Goal: Task Accomplishment & Management: Complete application form

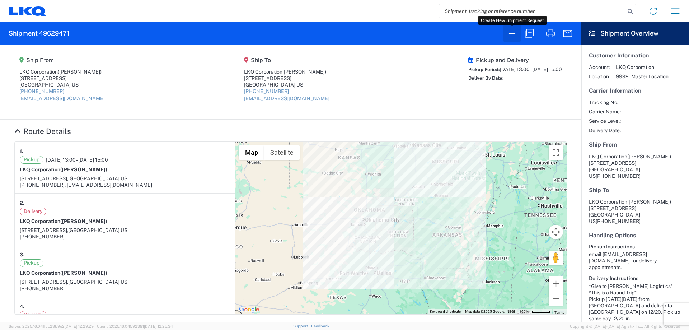
click at [516, 36] on icon "button" at bounding box center [511, 33] width 11 height 11
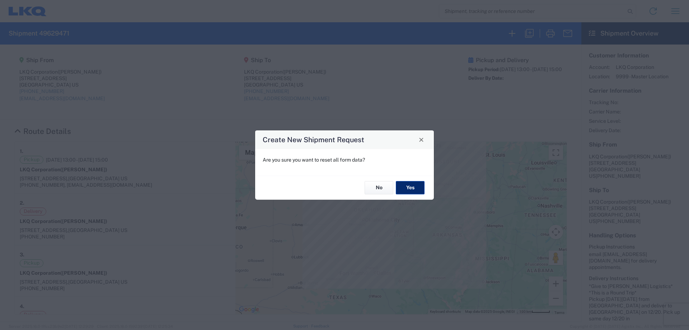
click at [415, 188] on button "Yes" at bounding box center [410, 187] width 29 height 13
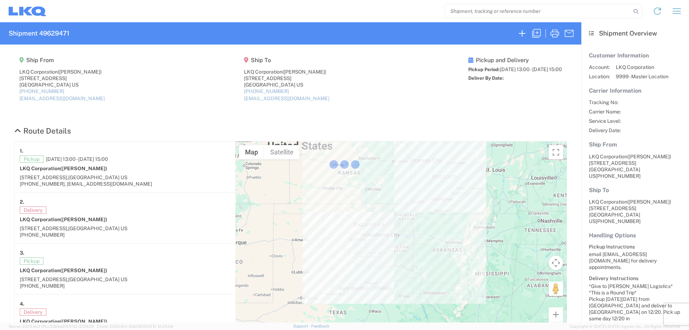
select select "FULL"
select select "LBS"
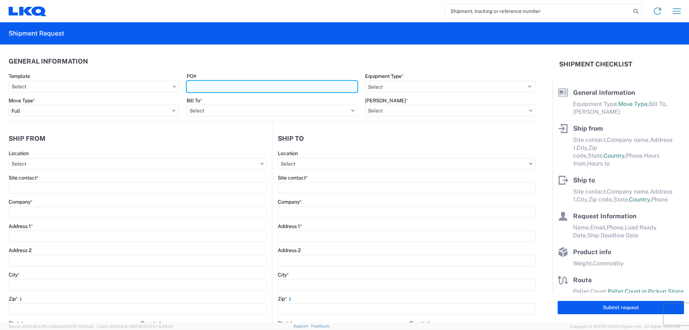
click at [228, 89] on input "PO#" at bounding box center [272, 86] width 170 height 11
type input "J"
type input "j"
type input "Japan081325"
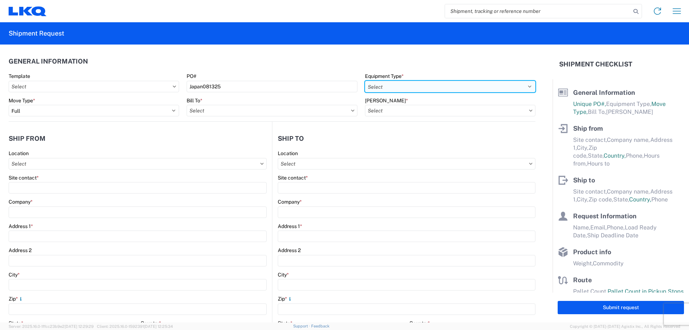
click at [421, 85] on select "Select 53’ Dry Van Flatbed Dropdeck (van) Lowboy (flatbed) Rail" at bounding box center [450, 86] width 170 height 11
click at [365, 81] on select "Select 53’ Dry Van Flatbed Dropdeck (van) Lowboy (flatbed) Rail" at bounding box center [450, 86] width 170 height 11
click at [418, 83] on select "Select 53’ Dry Van Flatbed Dropdeck (van) Lowboy (flatbed) Rail" at bounding box center [450, 86] width 170 height 11
select select "STDV"
click at [365, 81] on select "Select 53’ Dry Van Flatbed Dropdeck (van) Lowboy (flatbed) Rail" at bounding box center [450, 86] width 170 height 11
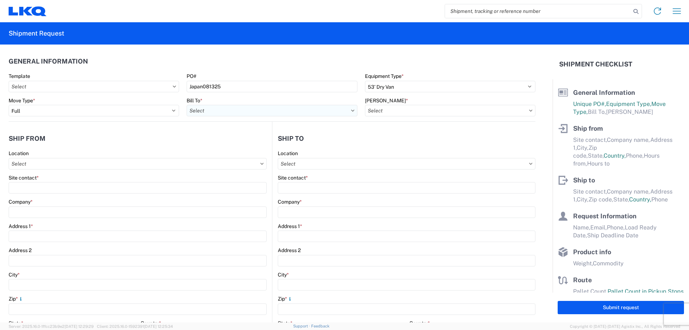
click at [251, 115] on input "Bill To *" at bounding box center [272, 110] width 170 height 11
type input "1882"
click at [251, 144] on div "1882 - North American ATK Corporation" at bounding box center [250, 142] width 126 height 11
click at [396, 106] on div "[PERSON_NAME] *" at bounding box center [450, 106] width 170 height 19
type input "1882 - North American ATK Corporation"
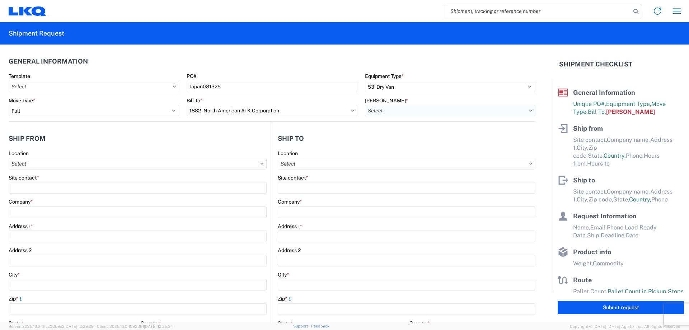
click at [397, 109] on input "[PERSON_NAME] *" at bounding box center [450, 110] width 170 height 11
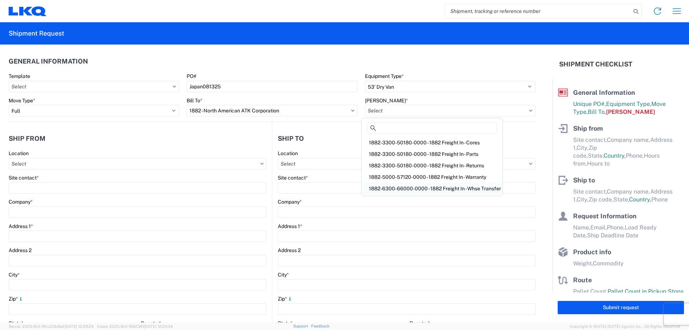
click at [459, 186] on div "1882-6300-66000-0000 - 1882 Freight In - Whse Transfer" at bounding box center [432, 188] width 138 height 11
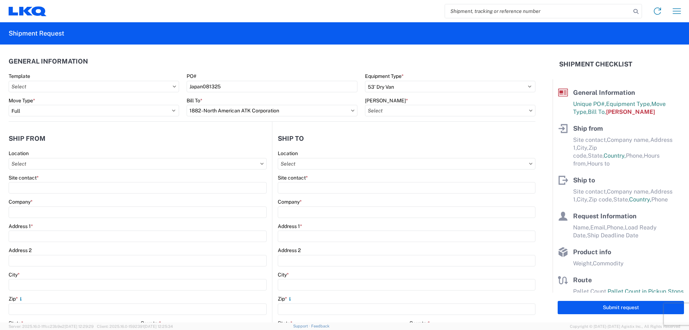
type input "1882-6300-66000-0000 - 1882 Freight In - Whse Transfer"
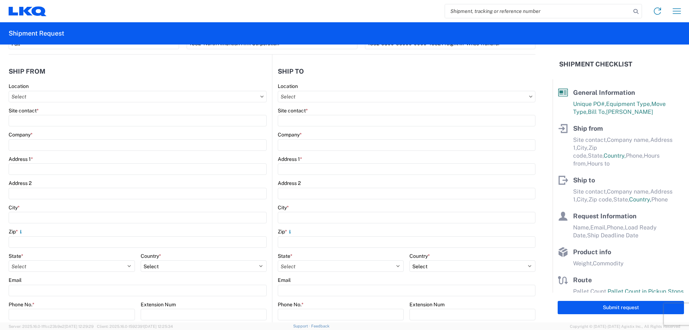
scroll to position [96, 0]
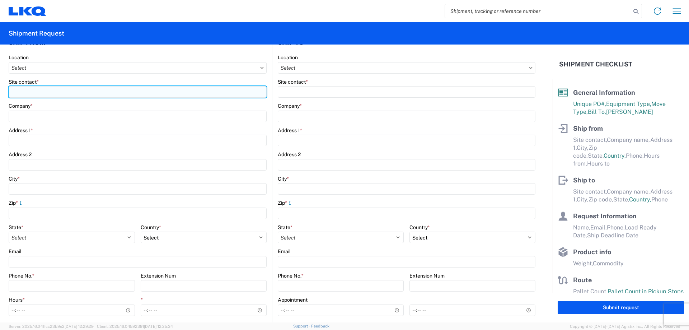
click at [62, 91] on input "Site contact *" at bounding box center [138, 91] width 258 height 11
type input "m"
type input "[PERSON_NAME]"
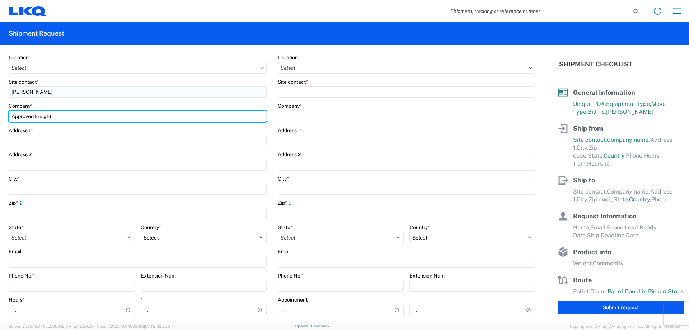
type input "Approved Freight"
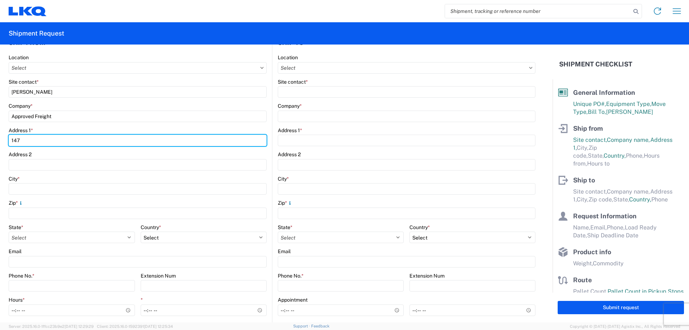
type input "[STREET_ADDRESS][PERSON_NAME]"
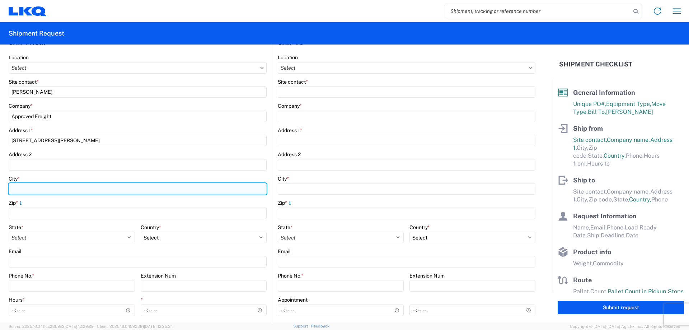
click at [51, 184] on input "City *" at bounding box center [138, 188] width 258 height 11
type input "City of Industry"
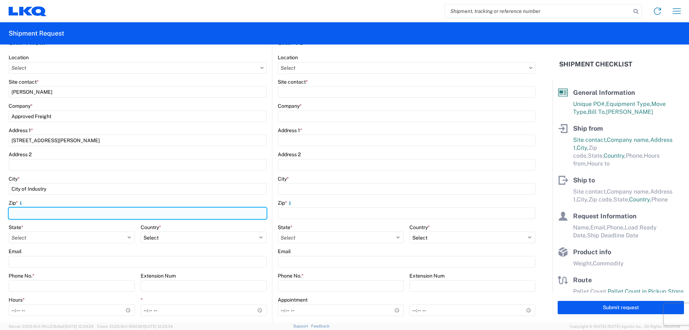
click at [47, 217] on input "Zip *" at bounding box center [138, 212] width 258 height 11
type input "91746"
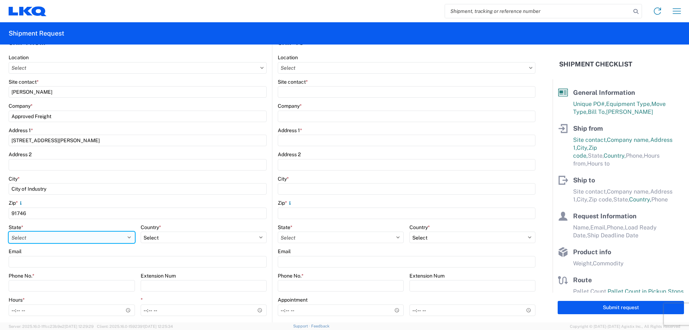
click at [40, 235] on select "Select [US_STATE] [US_STATE] [US_STATE] [US_STATE] Armed Forces Americas Armed …" at bounding box center [72, 236] width 126 height 11
select select "CA"
click at [9, 231] on select "Select [US_STATE] [US_STATE] [US_STATE] [US_STATE] Armed Forces Americas Armed …" at bounding box center [72, 236] width 126 height 11
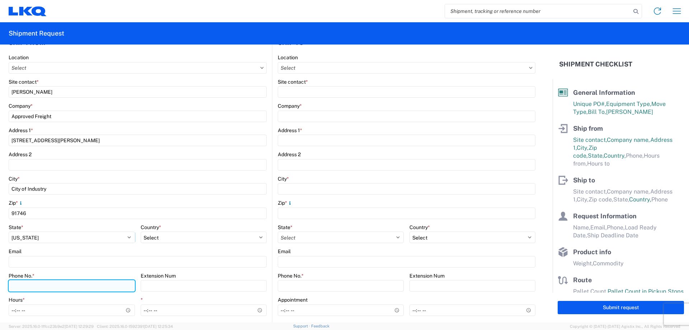
click at [45, 281] on input "Phone No. *" at bounding box center [72, 285] width 126 height 11
type input "[PHONE_NUMBER]"
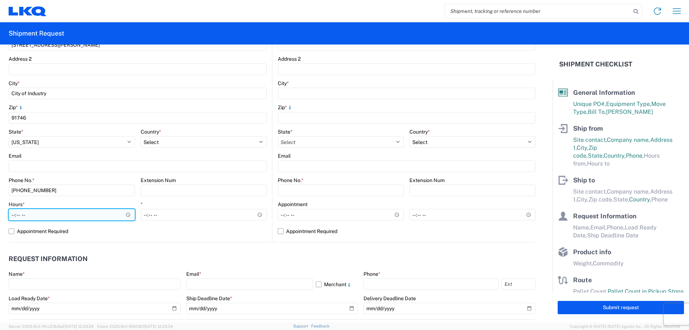
click at [14, 216] on input "Hours *" at bounding box center [72, 214] width 126 height 11
type input "08:00"
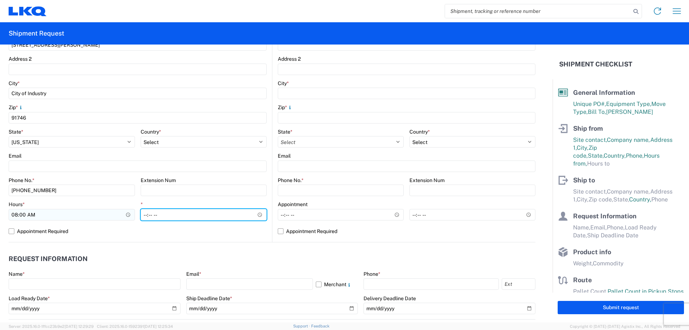
type input "14:00"
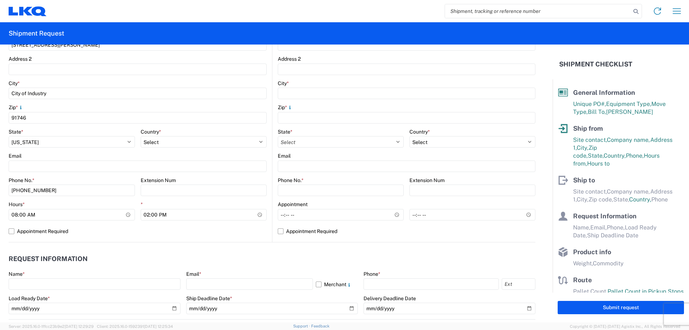
click at [265, 246] on agx-request-info "Request Information Name * Email * Merchant Phone * Load Ready Date * Ship Dead…" at bounding box center [272, 280] width 527 height 77
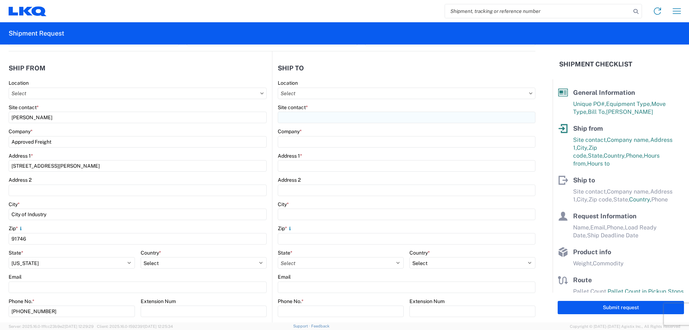
scroll to position [0, 0]
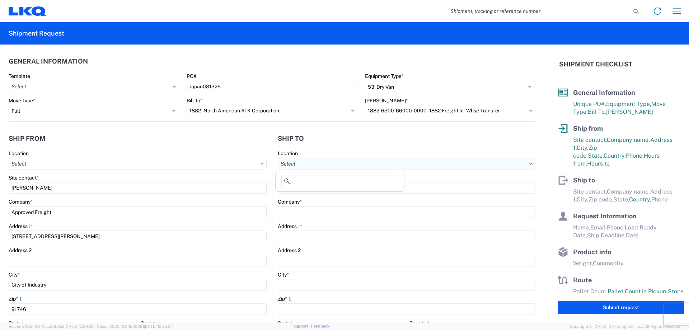
click at [320, 158] on input "Location" at bounding box center [407, 163] width 258 height 11
type input "1882"
click at [341, 197] on div "1882 - North American ATK Corporation" at bounding box center [340, 195] width 126 height 11
type input "1882 - North American ATK Corporation"
type input "LKQ Corporation"
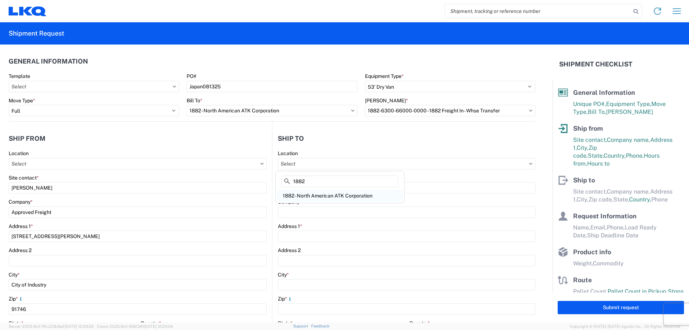
type input "[STREET_ADDRESS]"
type input "[GEOGRAPHIC_DATA]"
type input "75050"
select select "US"
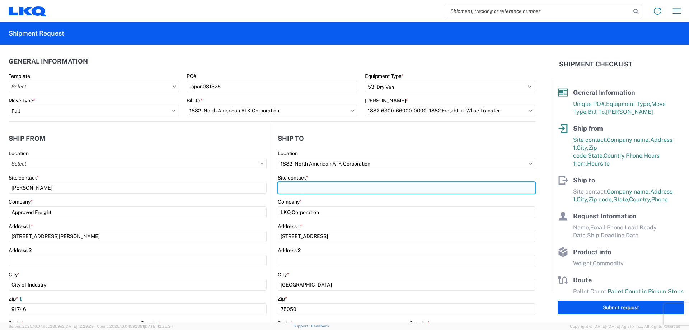
click at [331, 188] on input "Site contact *" at bounding box center [407, 187] width 258 height 11
type input "[PERSON_NAME]"
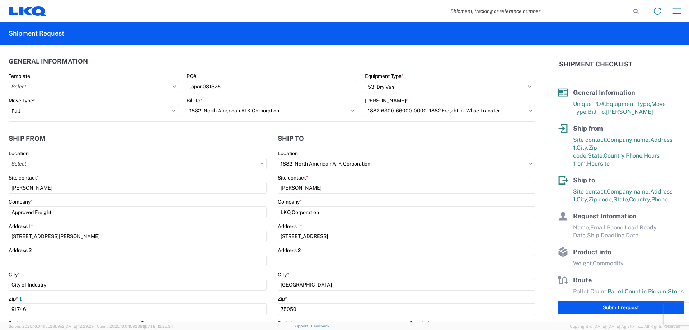
click at [320, 148] on agx-form-section "Ship to 1882 Location 1882 - North American ATK Corporation Site contact * [PER…" at bounding box center [403, 281] width 263 height 303
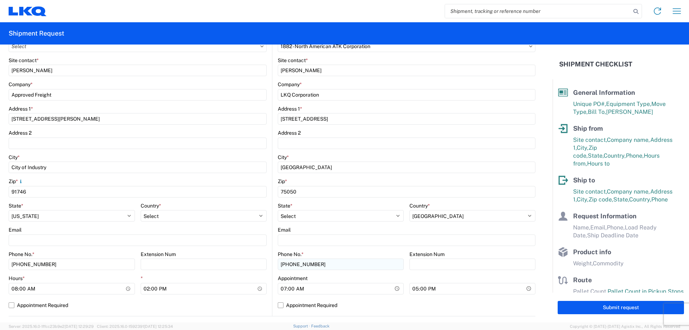
scroll to position [239, 0]
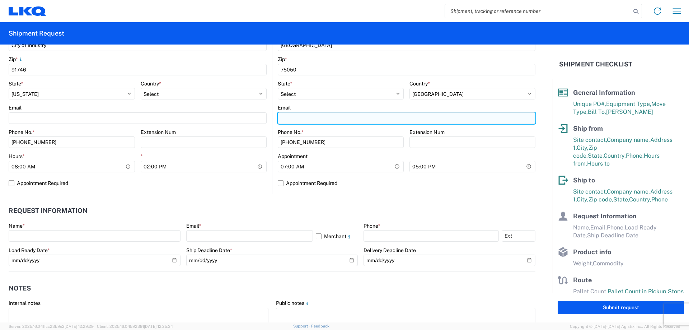
click at [267, 118] on input "Email" at bounding box center [138, 117] width 258 height 11
type input "[EMAIL_ADDRESS][DOMAIN_NAME]"
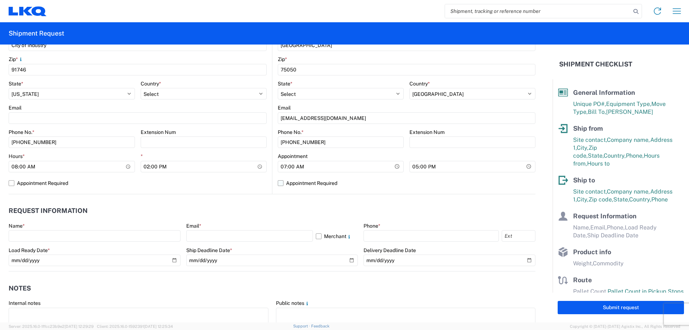
click at [278, 182] on label "Appointment Required" at bounding box center [407, 182] width 258 height 11
click at [0, 0] on input "Appointment Required" at bounding box center [0, 0] width 0 height 0
select select "[GEOGRAPHIC_DATA]"
select select "US"
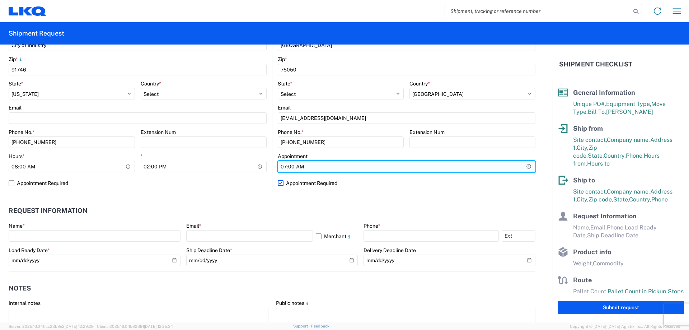
click at [300, 167] on input "07:00" at bounding box center [407, 166] width 258 height 11
click at [288, 164] on input "Hours *" at bounding box center [407, 166] width 258 height 11
click at [281, 165] on input "Hours *" at bounding box center [407, 166] width 258 height 11
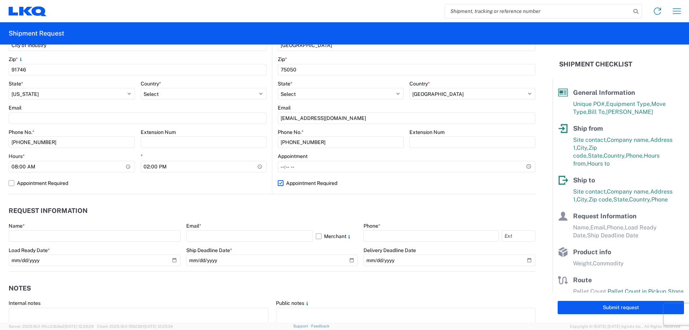
click at [233, 195] on agx-request-info "Request Information Name * Email * Merchant Phone * Load Ready Date * Ship Dead…" at bounding box center [272, 232] width 527 height 77
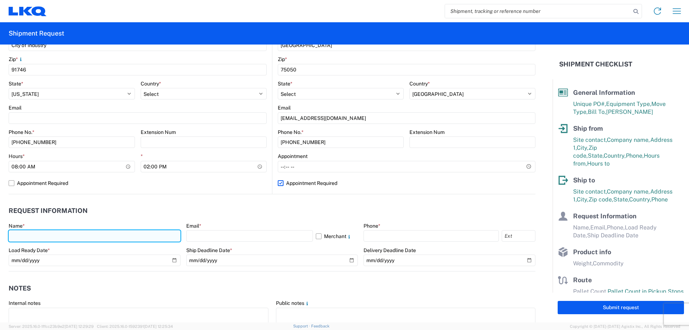
click at [90, 235] on input "text" at bounding box center [95, 235] width 172 height 11
type input "[PERSON_NAME]"
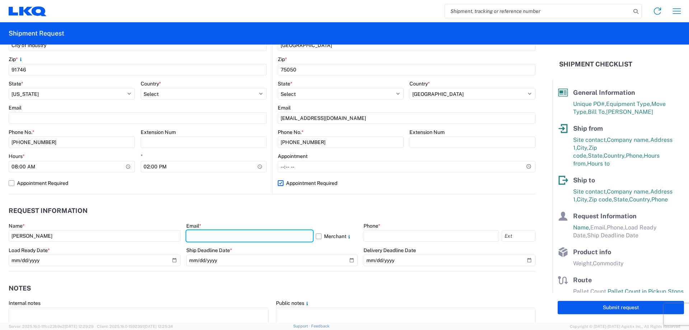
click at [230, 235] on input "text" at bounding box center [249, 235] width 127 height 11
type input "[EMAIL_ADDRESS][DOMAIN_NAME]"
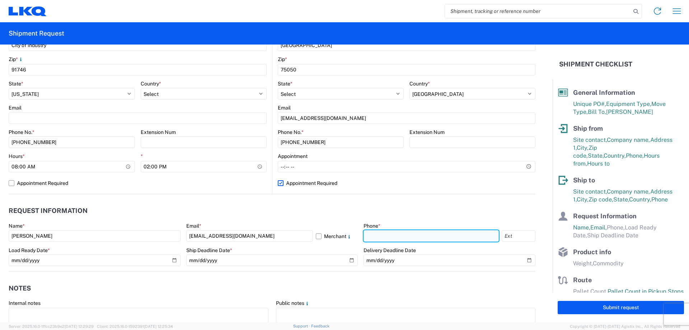
click at [407, 234] on input "text" at bounding box center [431, 235] width 135 height 11
type input "[PHONE_NUMBER]"
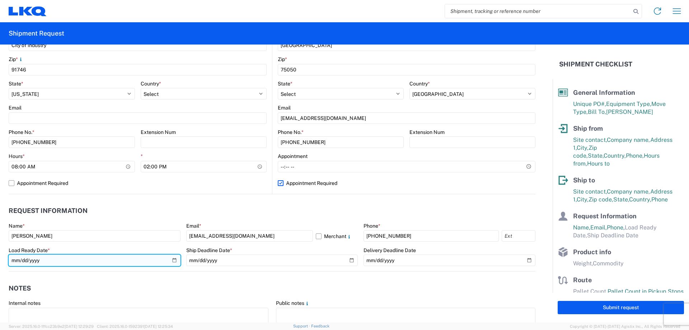
click at [172, 260] on input "date" at bounding box center [95, 259] width 172 height 11
type input "[DATE]"
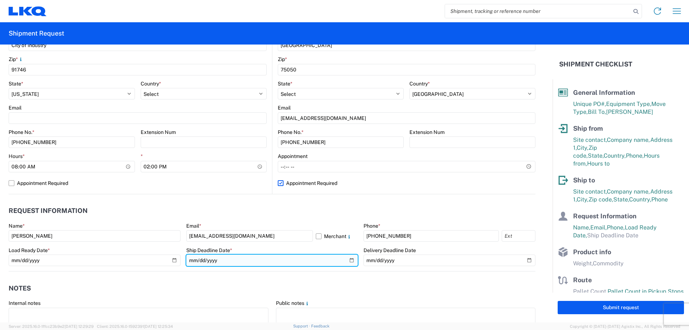
drag, startPoint x: 348, startPoint y: 259, endPoint x: 340, endPoint y: 260, distance: 8.6
click at [348, 259] on input "date" at bounding box center [272, 259] width 172 height 11
type input "[DATE]"
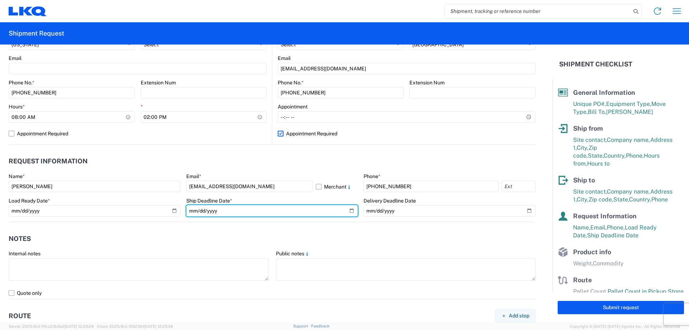
scroll to position [335, 0]
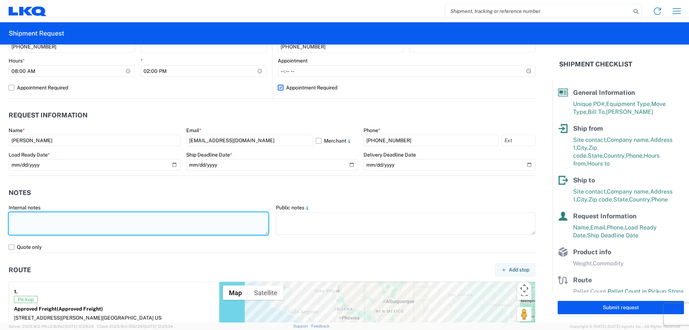
click at [96, 223] on textarea at bounding box center [139, 223] width 260 height 23
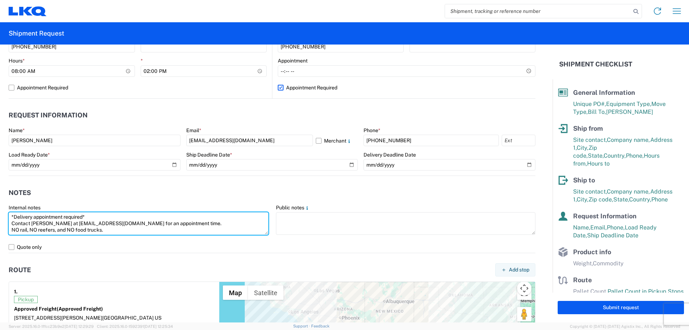
drag, startPoint x: 126, startPoint y: 227, endPoint x: 1, endPoint y: 208, distance: 126.0
click at [1, 208] on form "General Information Template PO# Japan081325 Equipment Type * Select 53’ Dry Va…" at bounding box center [276, 184] width 553 height 278
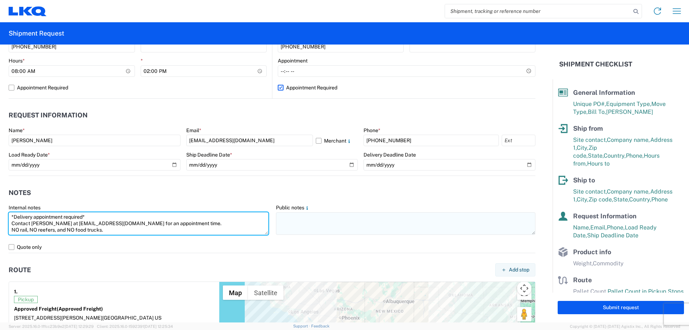
type textarea "*Delivery appointment required* Contact [PERSON_NAME] at [EMAIL_ADDRESS][DOMAIN…"
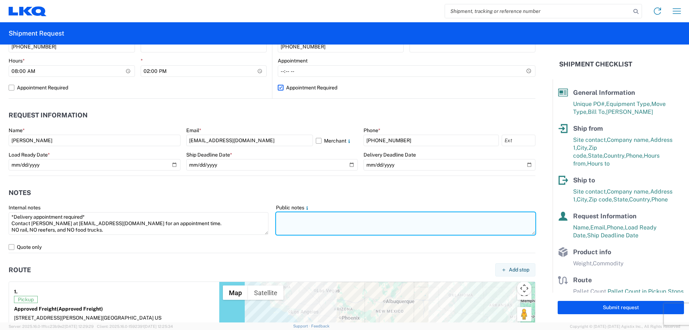
click at [329, 219] on textarea at bounding box center [406, 223] width 260 height 23
paste textarea "*Delivery appointment required* Contact [PERSON_NAME] at [EMAIL_ADDRESS][DOMAIN…"
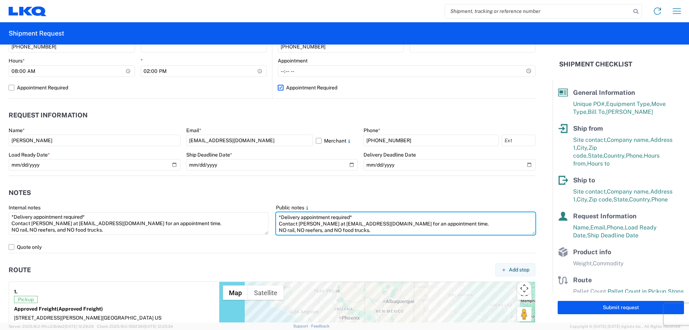
type textarea "*Delivery appointment required* Contact [PERSON_NAME] at [EMAIL_ADDRESS][DOMAIN…"
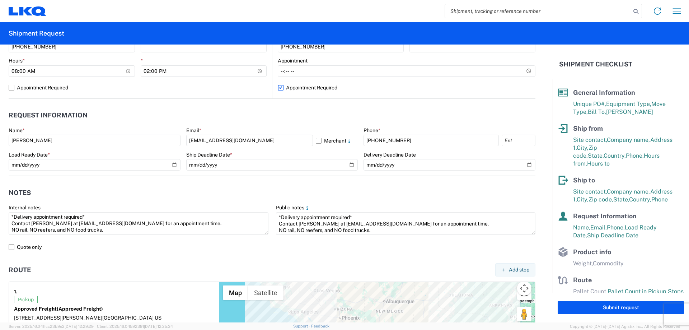
click at [241, 184] on agx-notes "Notes Internal notes *Delivery appointment required* Contact [PERSON_NAME] at […" at bounding box center [272, 214] width 527 height 77
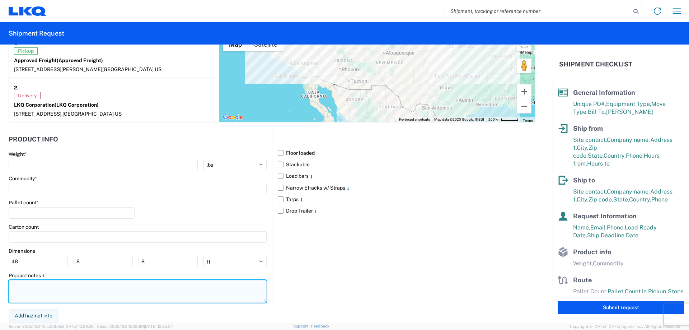
click at [60, 293] on textarea at bounding box center [138, 291] width 258 height 23
paste textarea "*Delivery appointment required* Contact [PERSON_NAME] at [EMAIL_ADDRESS][DOMAIN…"
type textarea "*Delivery appointment required* Contact [PERSON_NAME] at [EMAIL_ADDRESS][DOMAIN…"
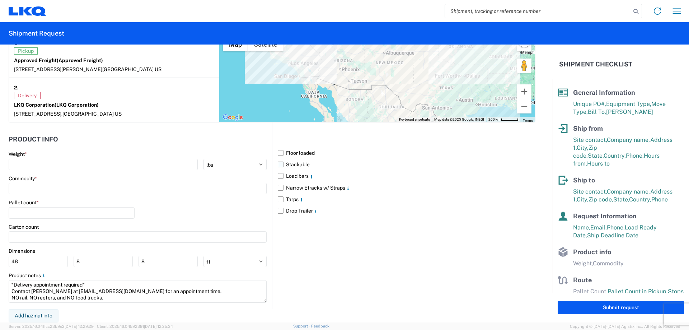
click at [278, 163] on label "Stackable" at bounding box center [407, 164] width 258 height 11
click at [0, 0] on input "Stackable" at bounding box center [0, 0] width 0 height 0
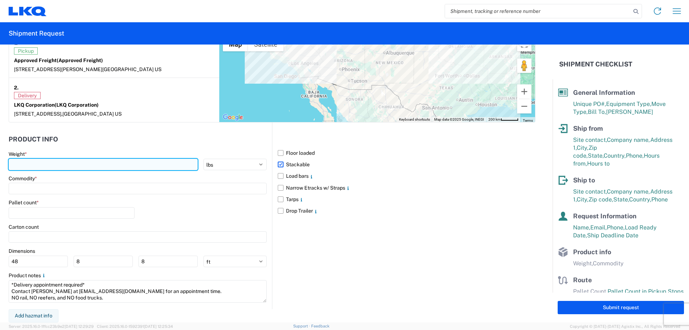
click at [40, 163] on input "number" at bounding box center [103, 164] width 189 height 11
type input "22174"
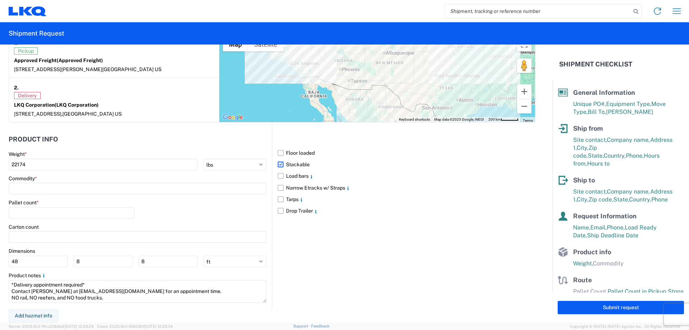
click at [47, 177] on div "Commodity *" at bounding box center [138, 178] width 258 height 6
click at [48, 181] on div "Commodity *" at bounding box center [138, 178] width 258 height 6
click at [48, 188] on input at bounding box center [138, 188] width 258 height 11
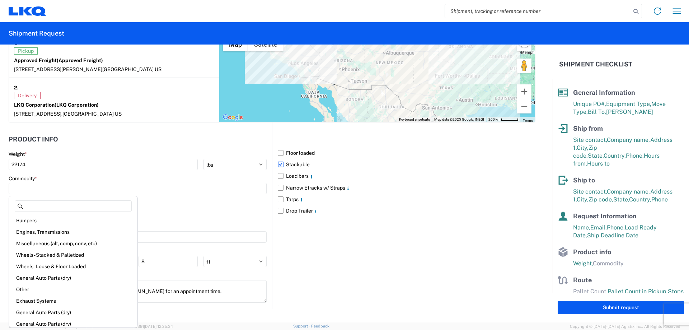
click at [70, 230] on div "Engines, Transmissions" at bounding box center [73, 231] width 126 height 11
type input "Engines, Transmissions"
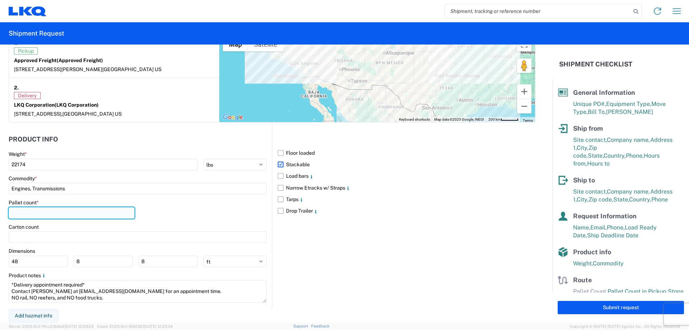
click at [56, 215] on input "number" at bounding box center [72, 212] width 126 height 11
type input "44"
click at [169, 219] on div "Pallet count * 44" at bounding box center [138, 211] width 258 height 24
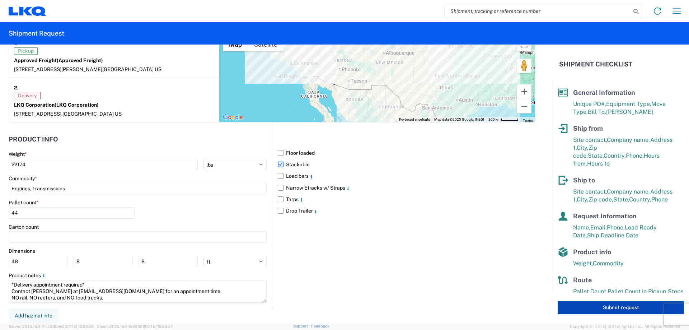
click at [581, 308] on button "Submit request" at bounding box center [621, 307] width 126 height 13
select select "CA"
select select "US"
